Goal: Find specific page/section: Find specific page/section

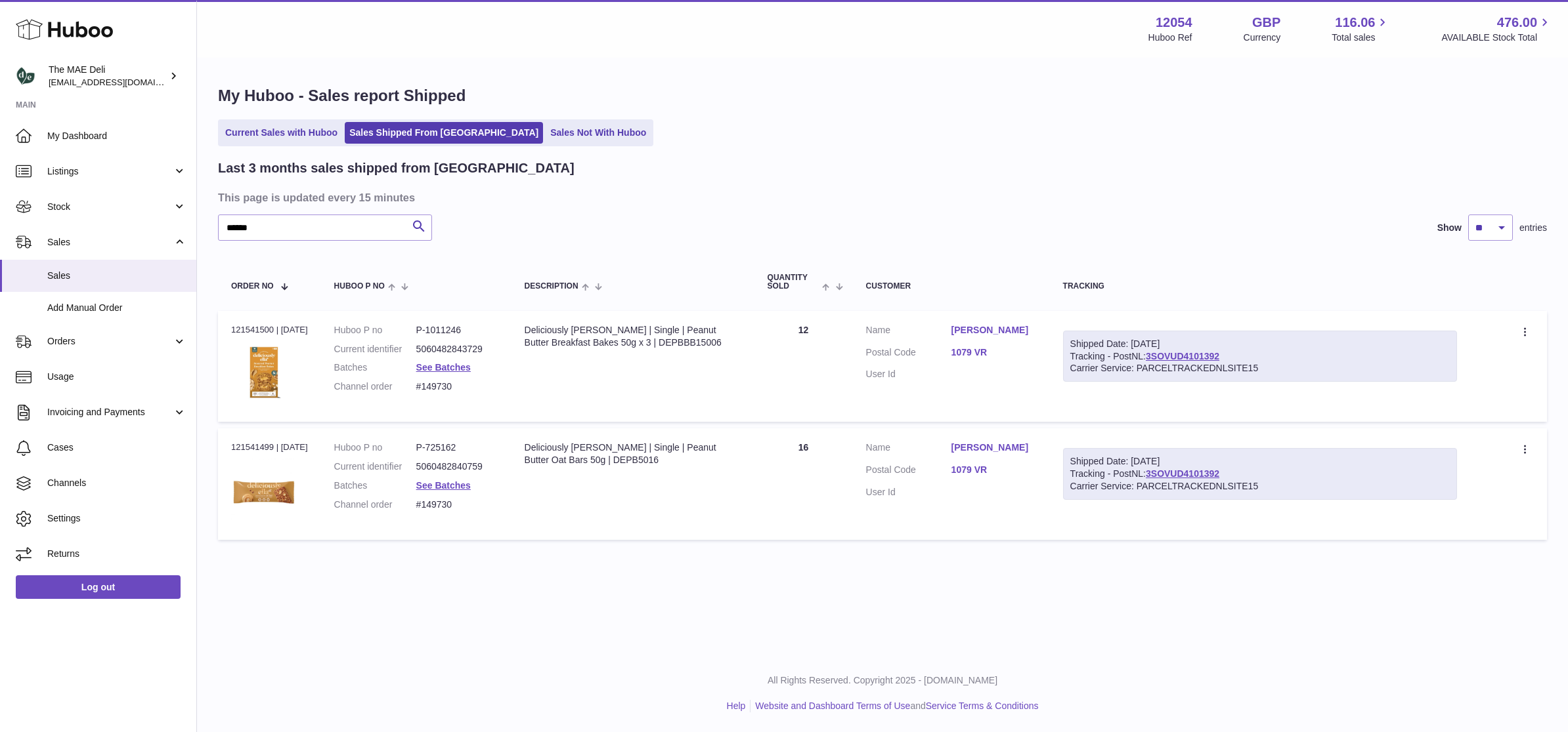
click at [566, 121] on ul "Current Sales with Huboo Sales Shipped From Huboo Sales Not With Huboo" at bounding box center [435, 133] width 435 height 27
click at [565, 123] on link "Sales Not With Huboo" at bounding box center [598, 133] width 105 height 22
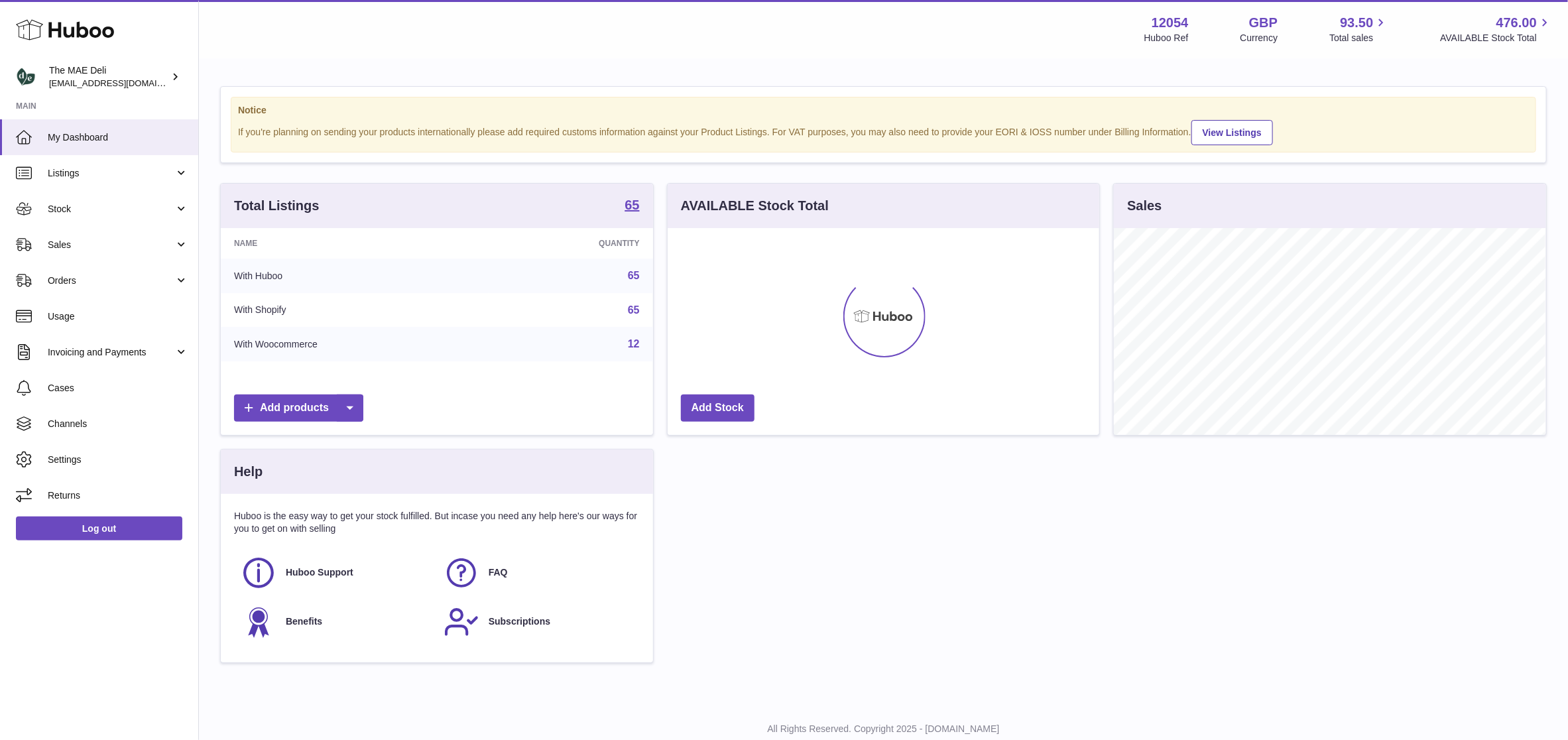
scroll to position [207, 432]
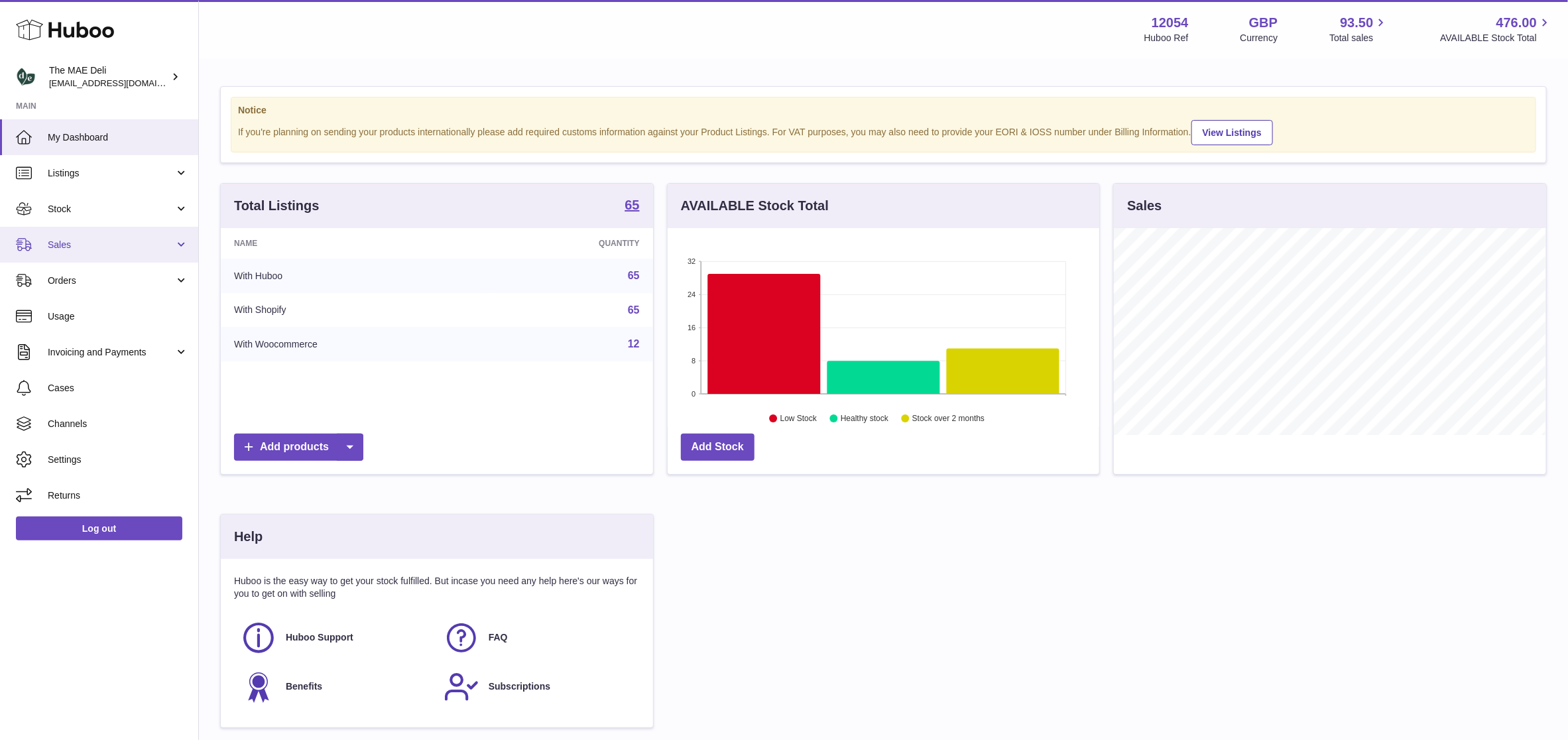
click at [62, 240] on span "Sales" at bounding box center [111, 245] width 127 height 13
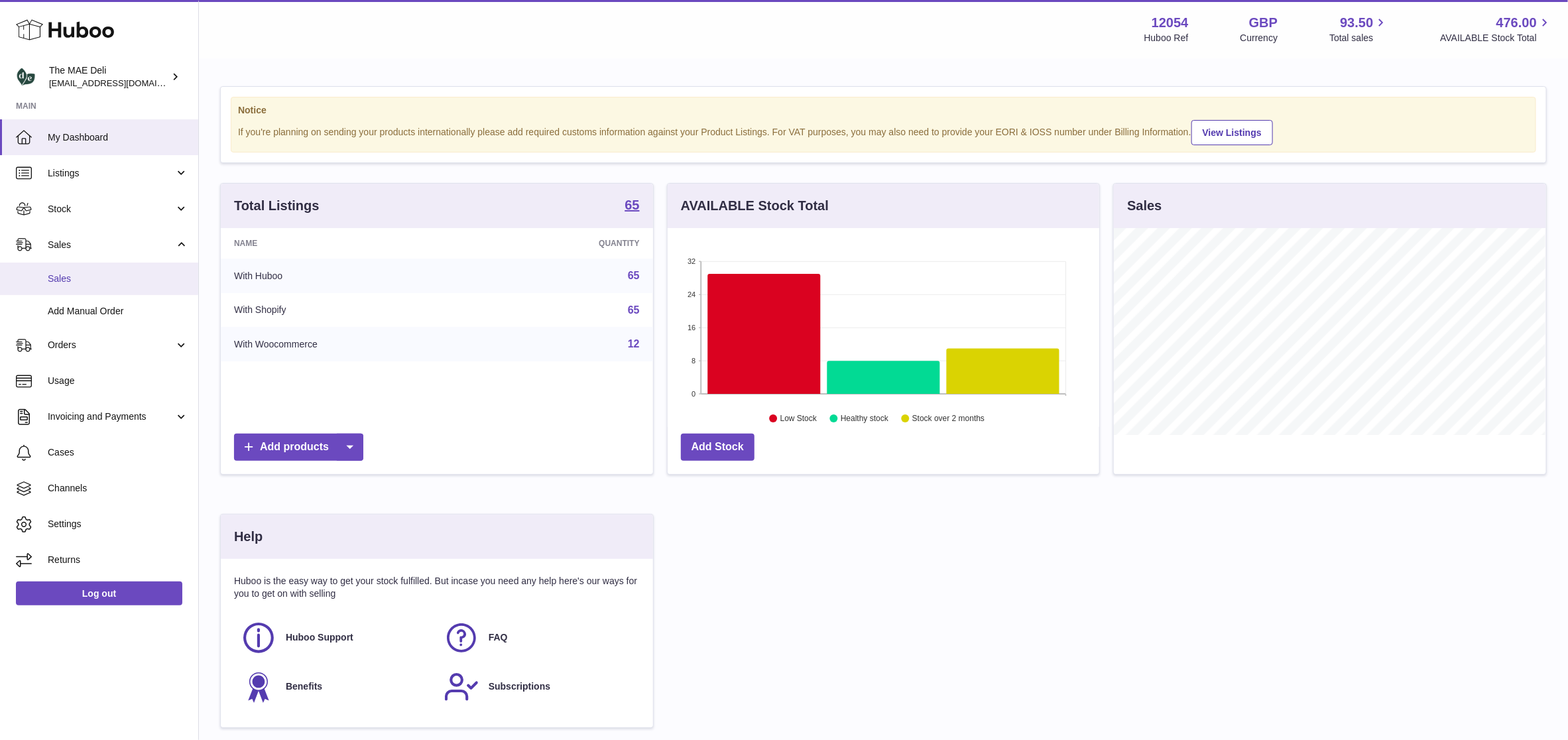
click at [90, 275] on span "Sales" at bounding box center [118, 279] width 141 height 13
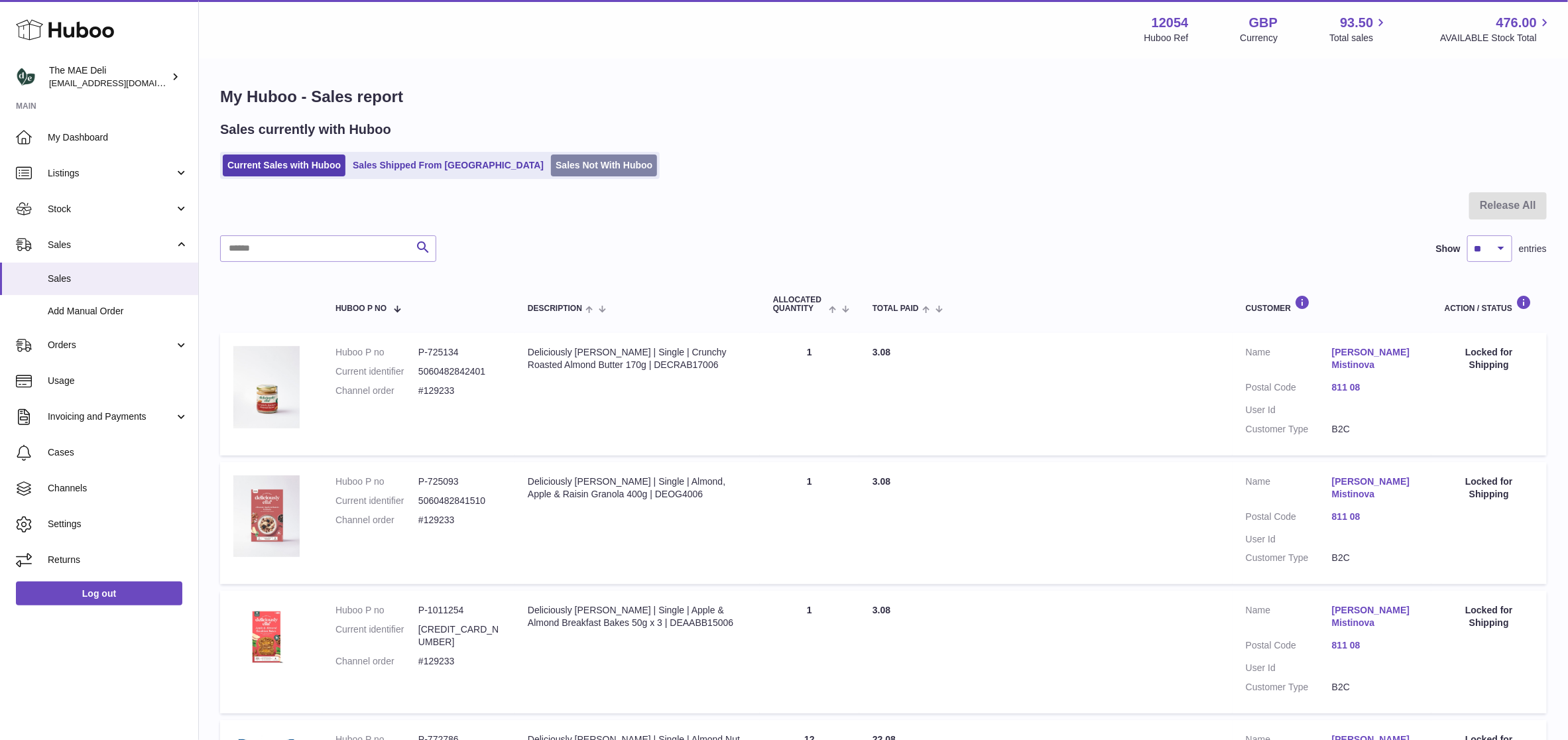
click at [551, 174] on link "Sales Not With Huboo" at bounding box center [604, 165] width 106 height 22
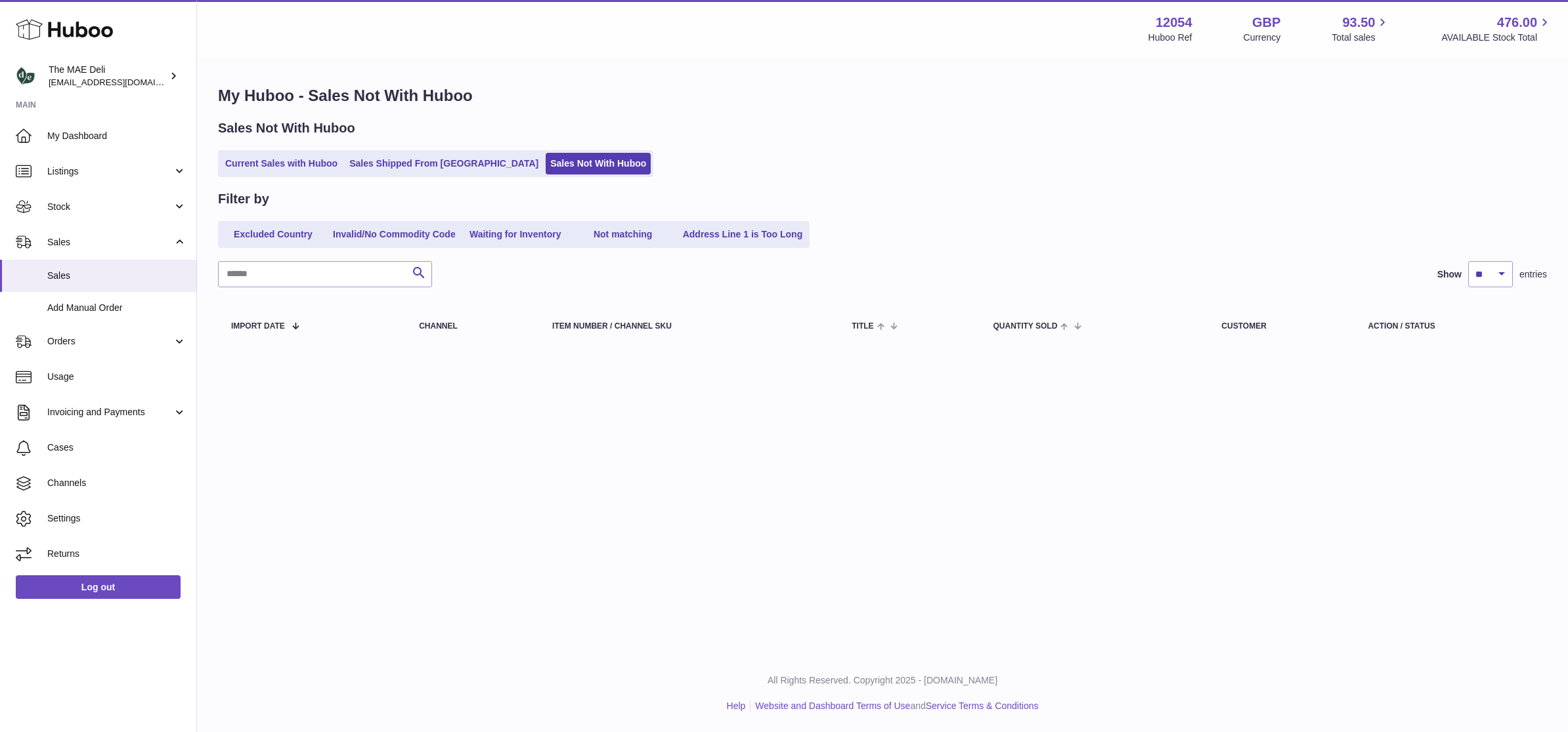
click at [252, 177] on ul "Current Sales with Huboo Sales Shipped From [GEOGRAPHIC_DATA] Sales Not With Hu…" at bounding box center [435, 164] width 435 height 27
drag, startPoint x: 252, startPoint y: 177, endPoint x: 252, endPoint y: 158, distance: 19.0
click at [253, 164] on link "Current Sales with Huboo" at bounding box center [281, 164] width 121 height 22
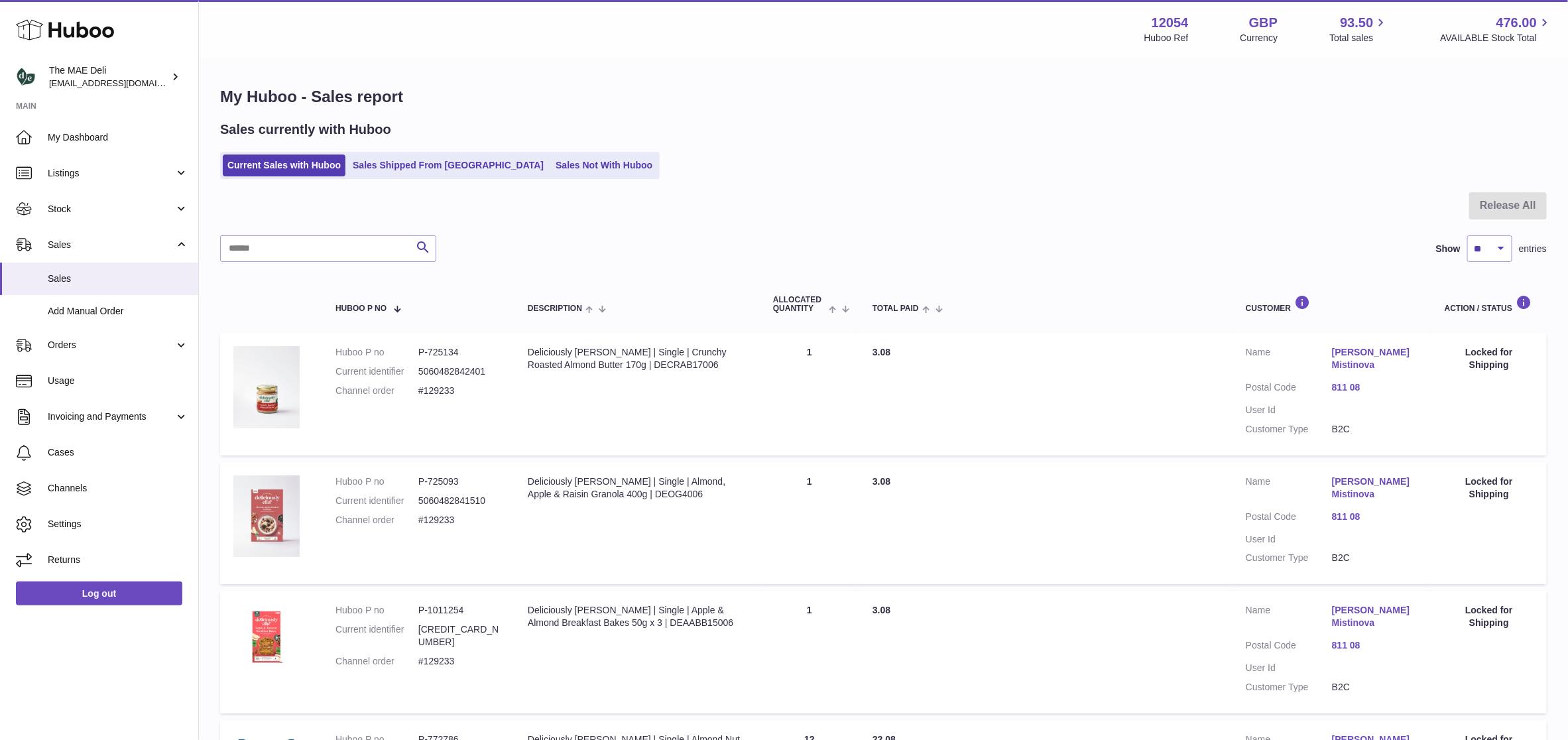
click at [726, 195] on div at bounding box center [883, 214] width 1327 height 43
